Goal: Task Accomplishment & Management: Manage account settings

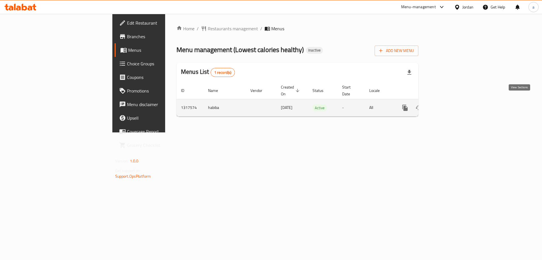
click at [453, 101] on link "enhanced table" at bounding box center [446, 108] width 14 height 14
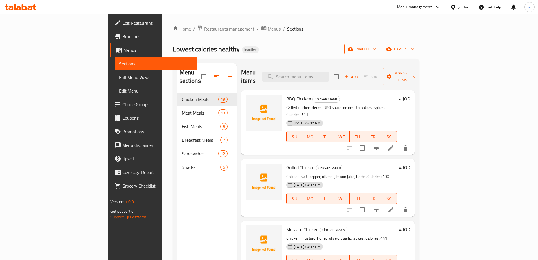
click at [376, 50] on span "import" at bounding box center [362, 48] width 27 height 7
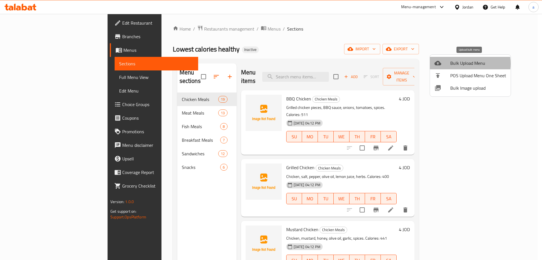
click at [463, 64] on span "Bulk Upload Menu" at bounding box center [479, 63] width 56 height 7
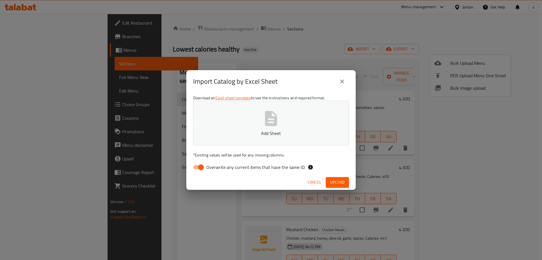
click at [272, 165] on span "Overwrite any current items that have the same ID." at bounding box center [255, 167] width 99 height 7
click at [217, 165] on input "Overwrite any current items that have the same ID." at bounding box center [201, 167] width 32 height 11
checkbox input "false"
click at [333, 180] on span "Upload" at bounding box center [337, 182] width 14 height 7
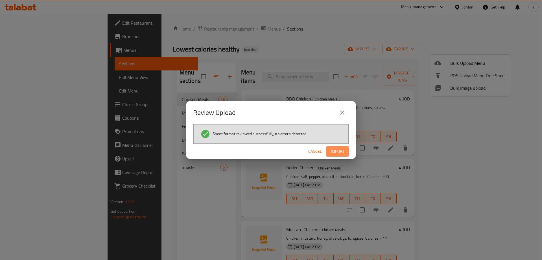
click at [341, 149] on span "Import" at bounding box center [338, 151] width 14 height 7
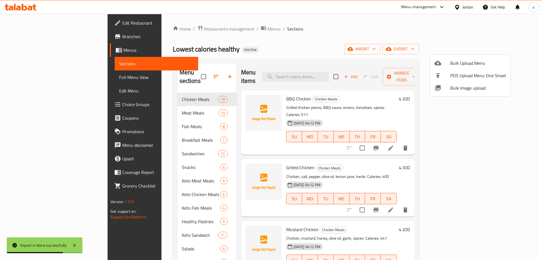
click at [34, 76] on div at bounding box center [271, 130] width 542 height 260
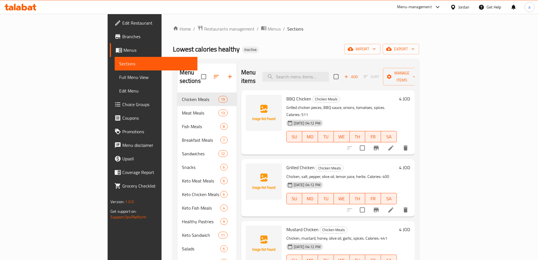
click at [119, 76] on span "Full Menu View" at bounding box center [156, 77] width 74 height 7
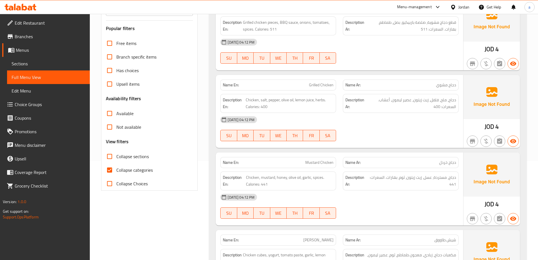
scroll to position [113, 0]
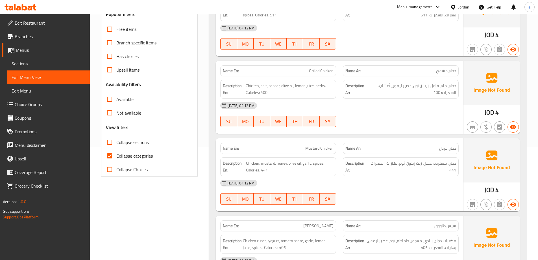
click at [109, 158] on input "Collapse categories" at bounding box center [110, 156] width 14 height 14
checkbox input "false"
click at [111, 145] on input "Collapse sections" at bounding box center [110, 142] width 14 height 14
checkbox input "true"
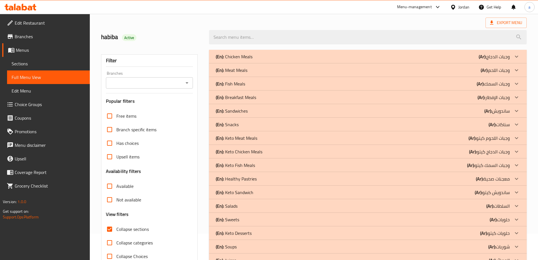
scroll to position [58, 0]
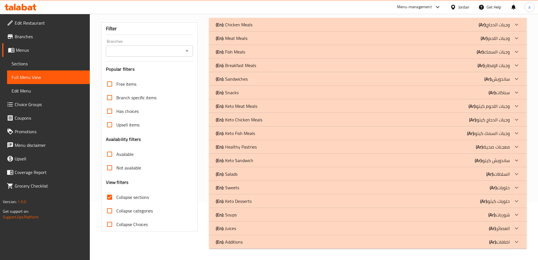
click at [516, 242] on icon at bounding box center [516, 241] width 3 height 2
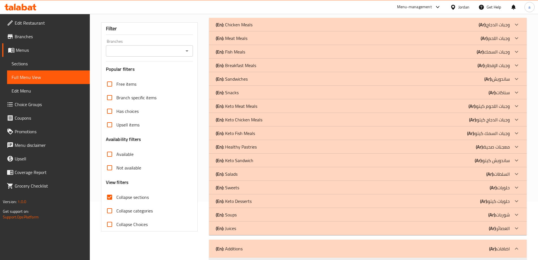
click at [512, 225] on div at bounding box center [517, 228] width 14 height 14
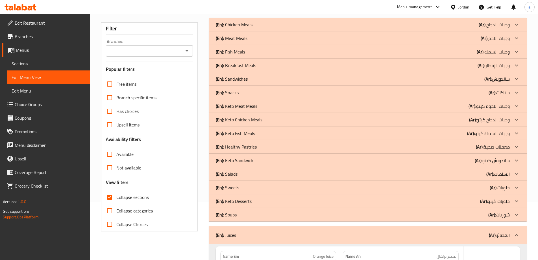
click at [515, 216] on icon at bounding box center [516, 214] width 7 height 7
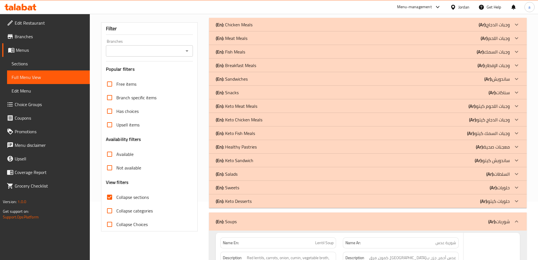
click at [514, 199] on icon at bounding box center [516, 200] width 7 height 7
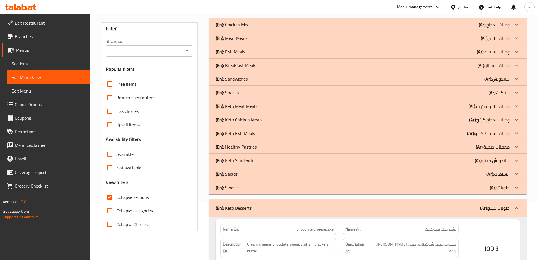
click at [509, 184] on p "(Ar): حلويات" at bounding box center [500, 187] width 20 height 7
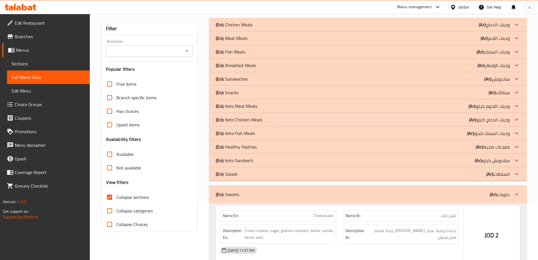
click at [511, 174] on div at bounding box center [517, 174] width 14 height 14
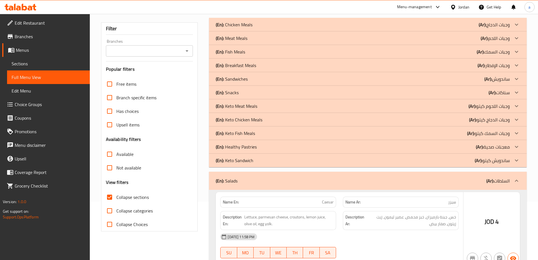
click at [506, 160] on p "(Ar): ساندويش كيتو" at bounding box center [492, 160] width 35 height 7
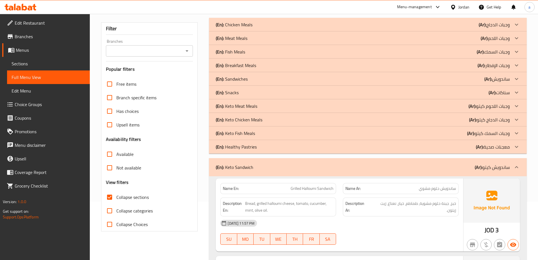
click at [505, 151] on div "(En): Healthy Pastries (Ar): معجنات صحية" at bounding box center [368, 147] width 318 height 14
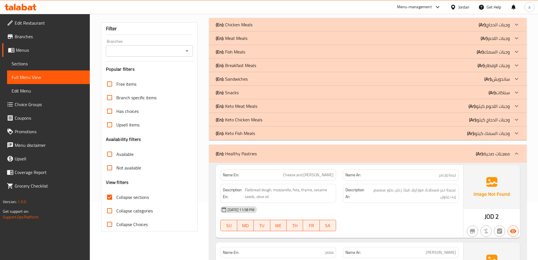
click at [444, 130] on div "(En): Keto Fish Meals (Ar): وجبات السمك كيتو" at bounding box center [363, 133] width 294 height 7
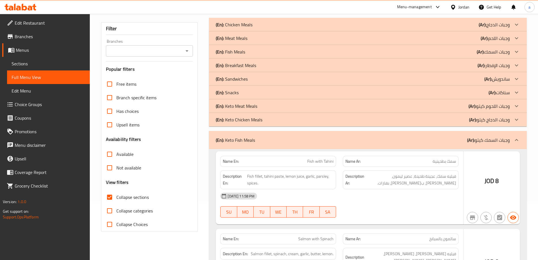
click at [451, 119] on div "(En): Keto Chicken Meals (Ar): وجبات الدجاج كيتو" at bounding box center [363, 119] width 294 height 7
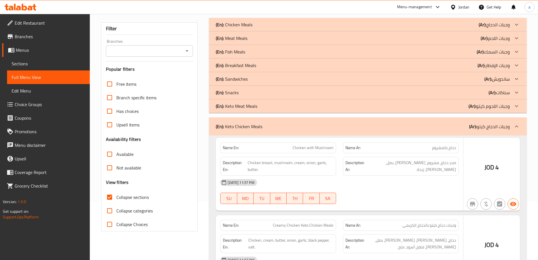
click at [443, 105] on div "(En): Keto Meat Meals (Ar): وجبات اللحوم كيتو" at bounding box center [363, 106] width 294 height 7
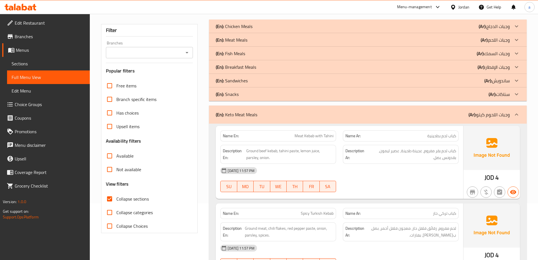
scroll to position [0, 0]
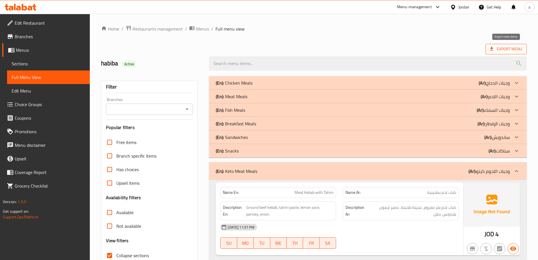
click at [490, 49] on icon at bounding box center [492, 49] width 6 height 6
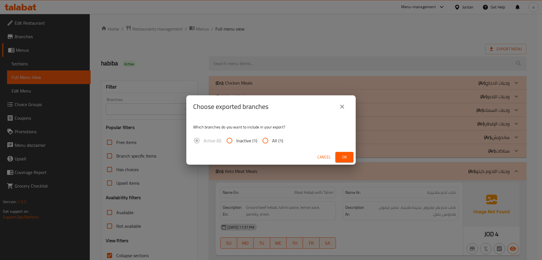
click at [271, 142] on input "All (1)" at bounding box center [266, 141] width 14 height 14
radio input "true"
click at [342, 155] on span "Ok" at bounding box center [344, 156] width 9 height 7
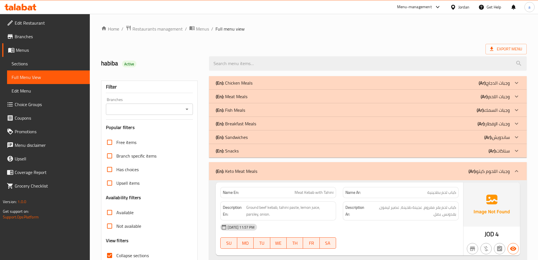
click at [463, 9] on div "Jordan" at bounding box center [463, 7] width 11 height 6
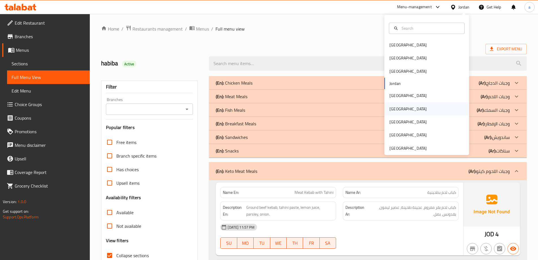
click at [404, 106] on div "[GEOGRAPHIC_DATA]" at bounding box center [426, 108] width 85 height 13
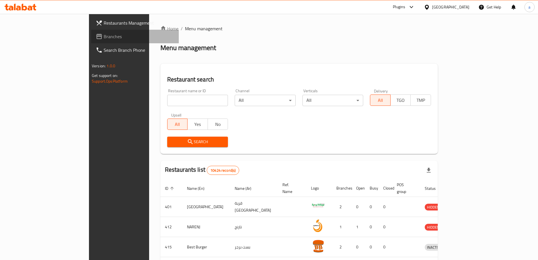
click at [104, 37] on span "Branches" at bounding box center [139, 36] width 71 height 7
